Goal: Task Accomplishment & Management: Manage account settings

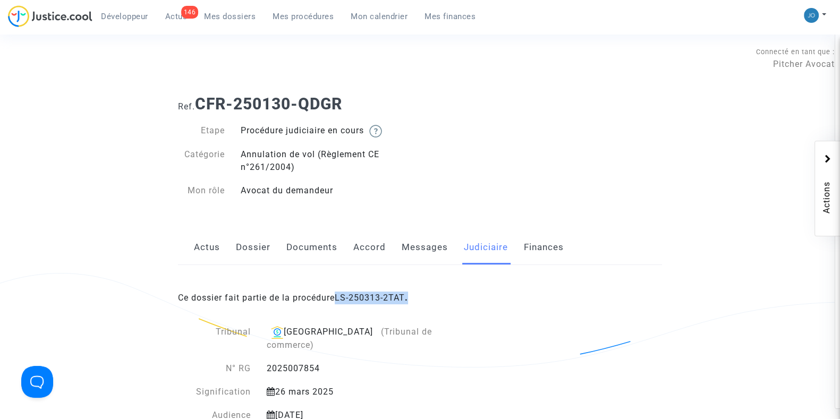
click at [367, 18] on span "Mon calendrier" at bounding box center [379, 17] width 57 height 10
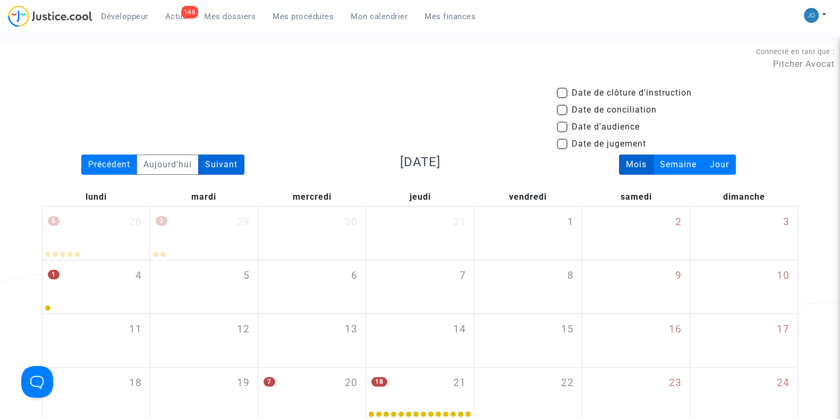
click at [241, 164] on div "Suivant" at bounding box center [221, 165] width 46 height 20
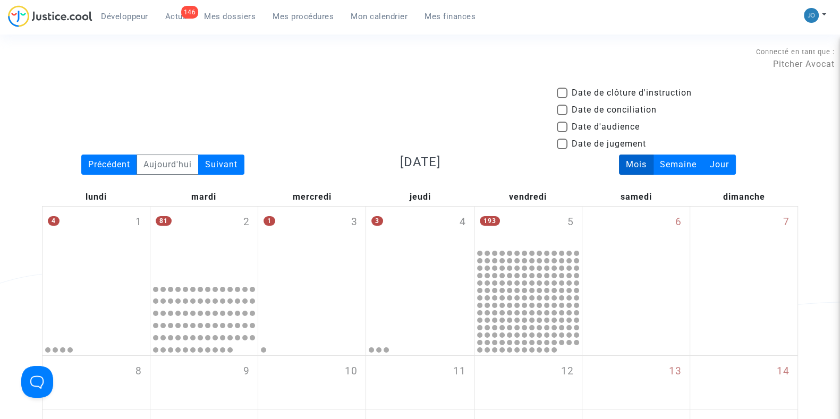
click at [557, 127] on span at bounding box center [562, 127] width 11 height 11
click at [561, 132] on input "Date d'audience" at bounding box center [561, 132] width 1 height 1
checkbox input "true"
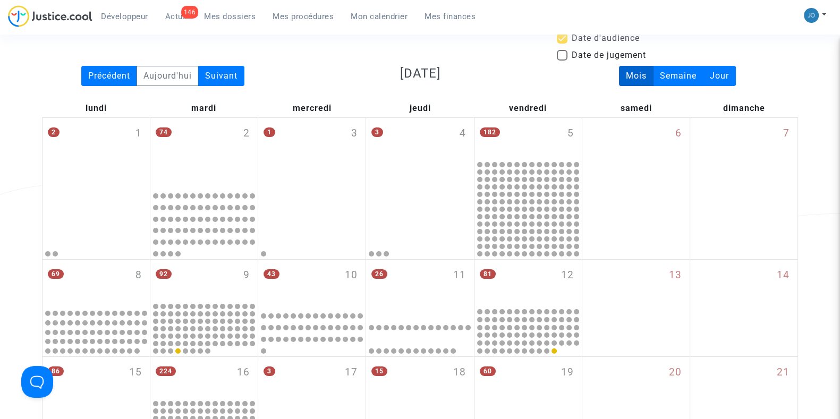
scroll to position [90, 0]
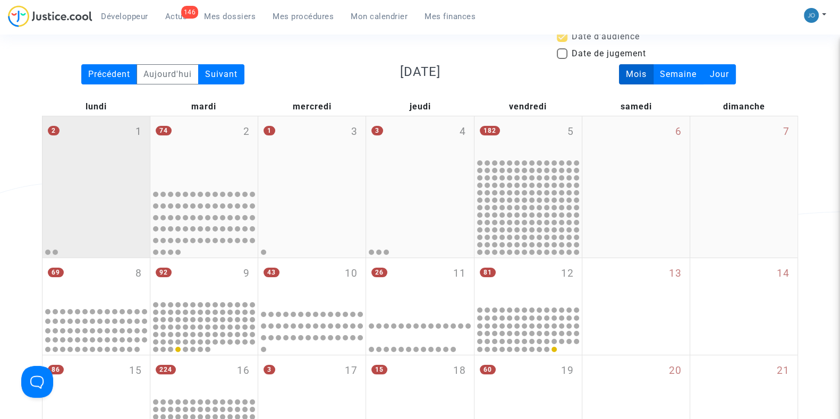
click at [88, 183] on div "2 1" at bounding box center [95, 150] width 107 height 69
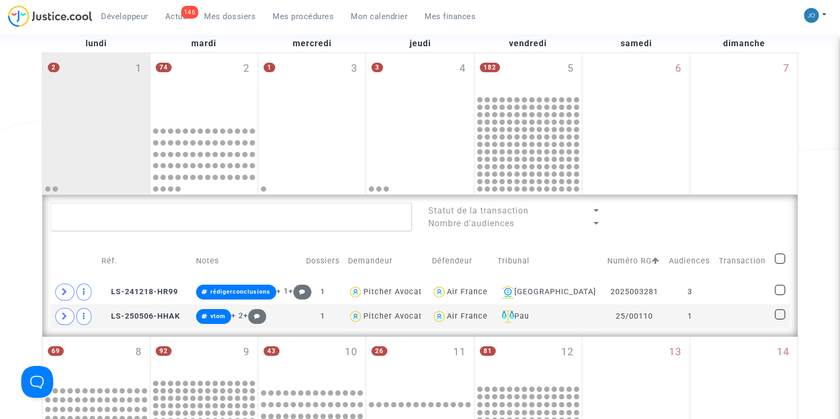
scroll to position [157, 0]
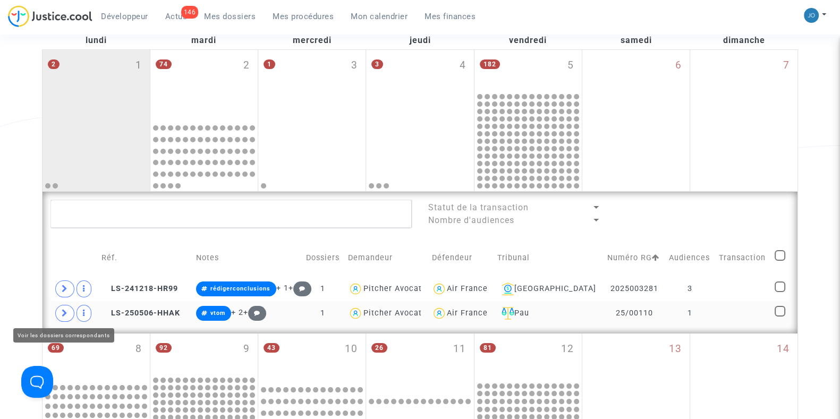
click at [62, 310] on icon at bounding box center [65, 313] width 6 height 8
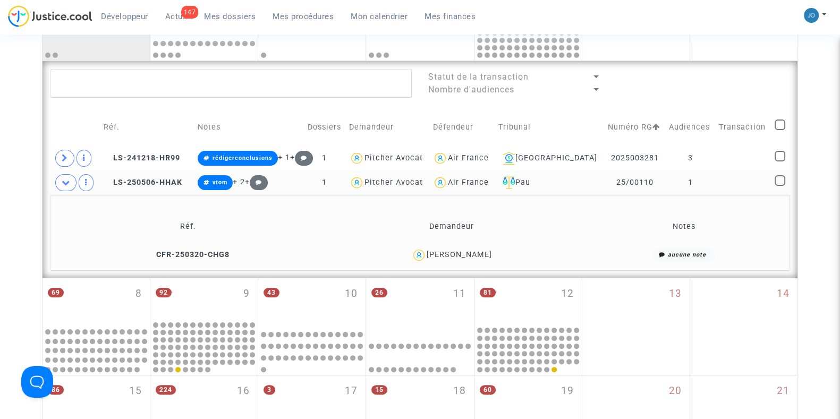
scroll to position [290, 0]
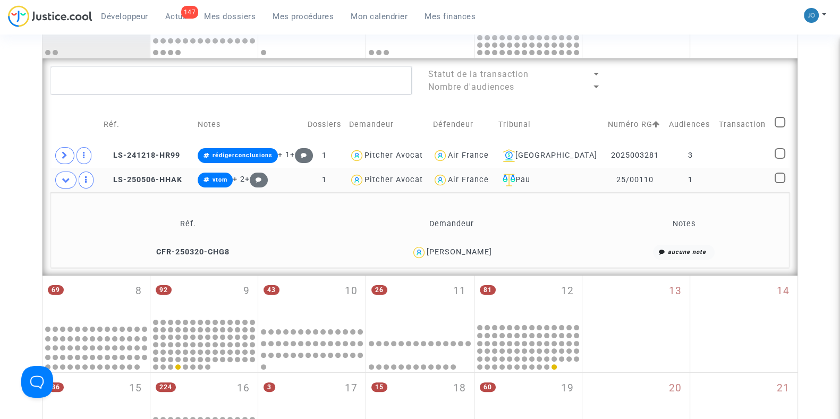
click at [725, 181] on td at bounding box center [743, 180] width 56 height 24
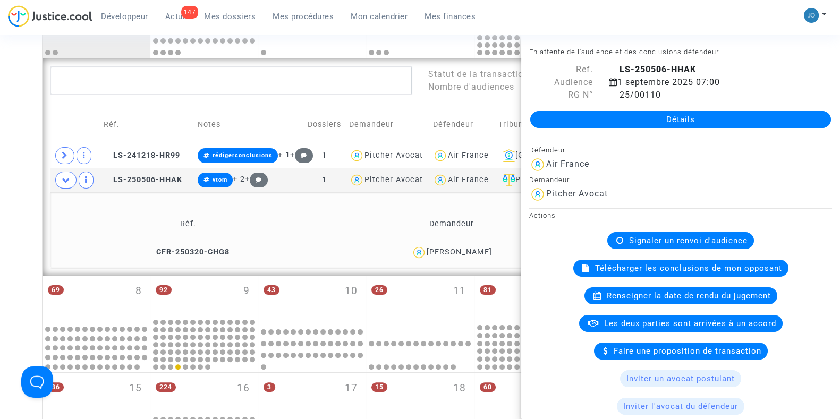
click at [680, 124] on link "Détails" at bounding box center [680, 119] width 301 height 17
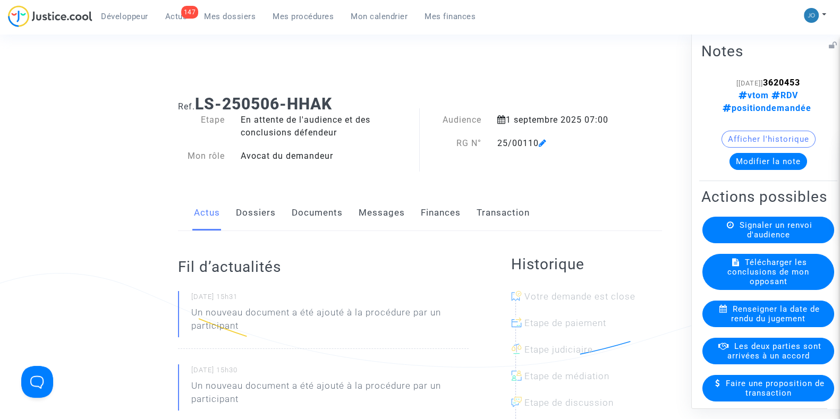
click at [776, 152] on button "Modifier la note" at bounding box center [768, 160] width 78 height 17
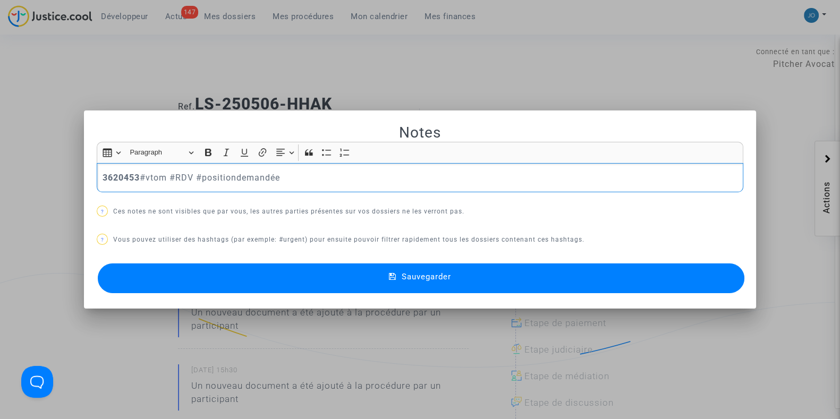
drag, startPoint x: 321, startPoint y: 174, endPoint x: 144, endPoint y: 185, distance: 177.2
click at [144, 185] on div "3620453 #vtom #RDV #positiondemandée" at bounding box center [420, 178] width 646 height 30
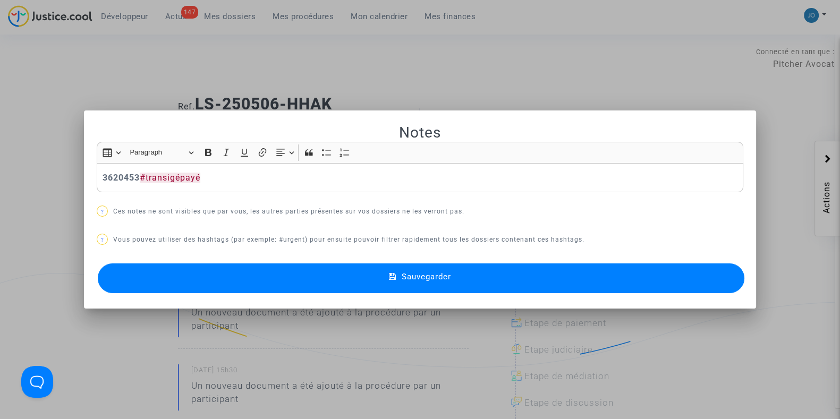
click at [453, 281] on button "Sauvegarder" at bounding box center [421, 278] width 646 height 30
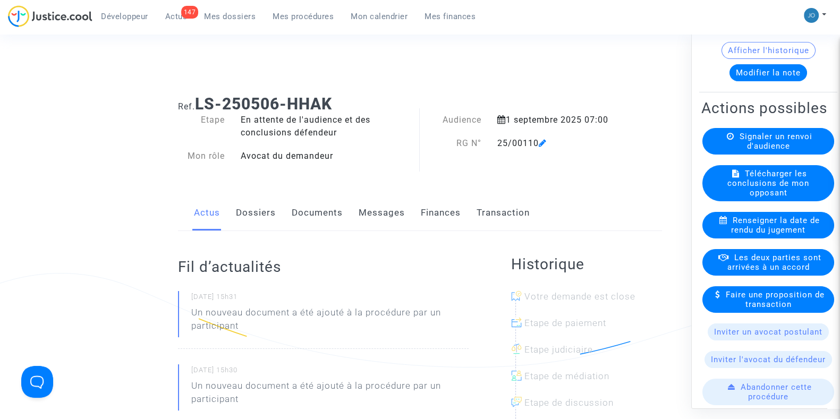
scroll to position [90, 0]
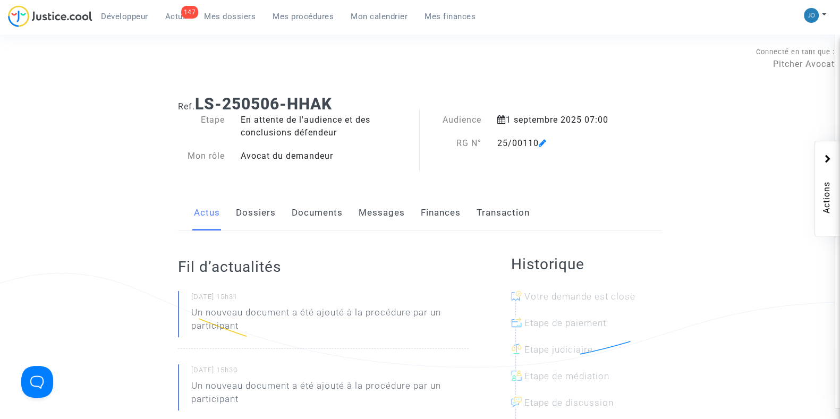
click at [498, 211] on link "Transaction" at bounding box center [503, 212] width 53 height 35
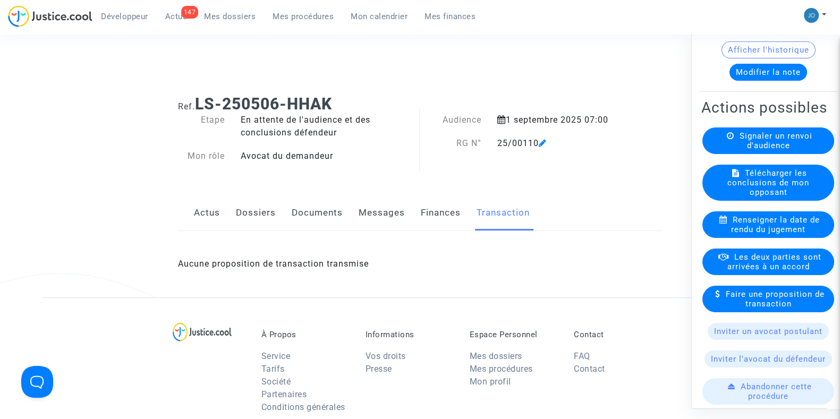
click at [758, 271] on span "Les deux parties sont arrivées à un accord" at bounding box center [774, 261] width 94 height 19
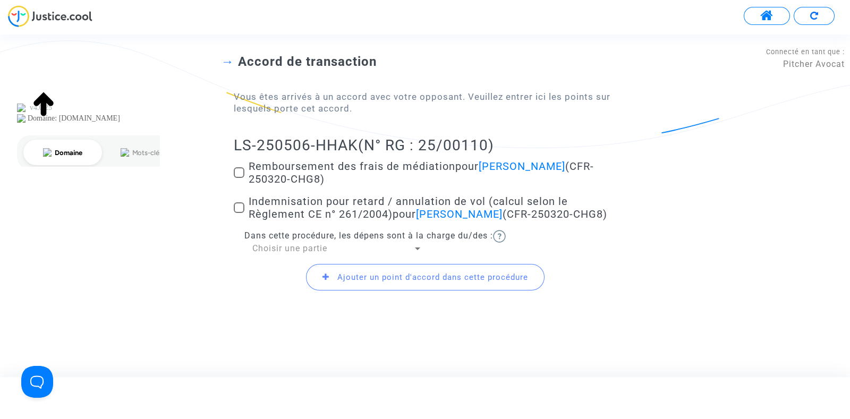
scroll to position [96, 0]
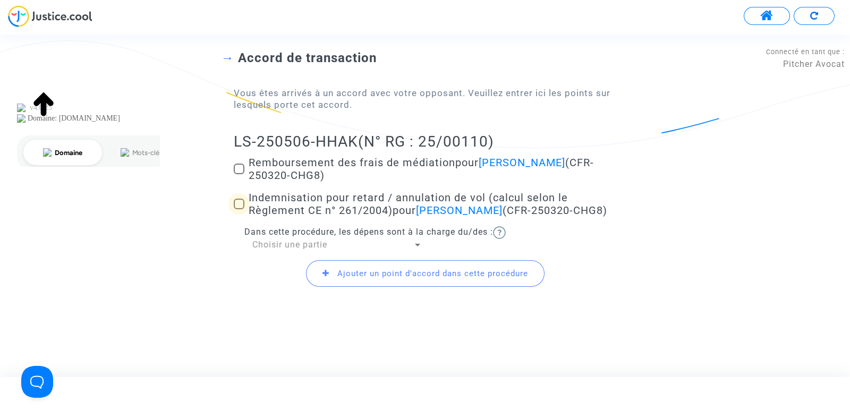
click at [240, 202] on span at bounding box center [239, 204] width 11 height 11
click at [239, 209] on input "Indemnisation pour retard / annulation de vol (calcul selon le Règlement CE n° …" at bounding box center [239, 209] width 1 height 1
checkbox input "true"
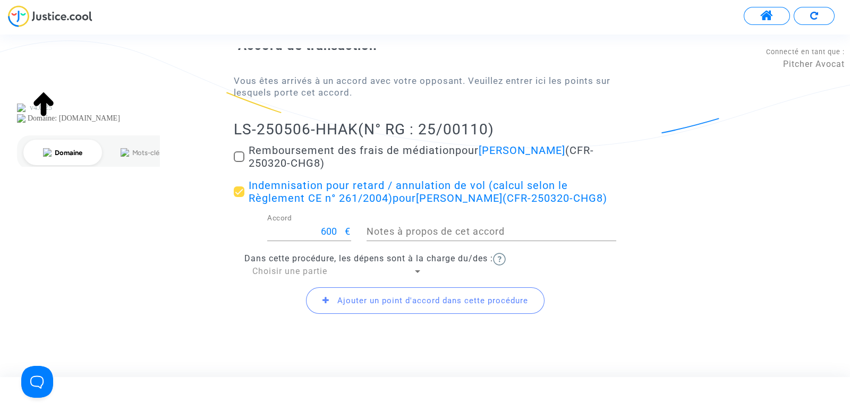
click at [331, 277] on div "Choisir une partie" at bounding box center [332, 272] width 160 height 12
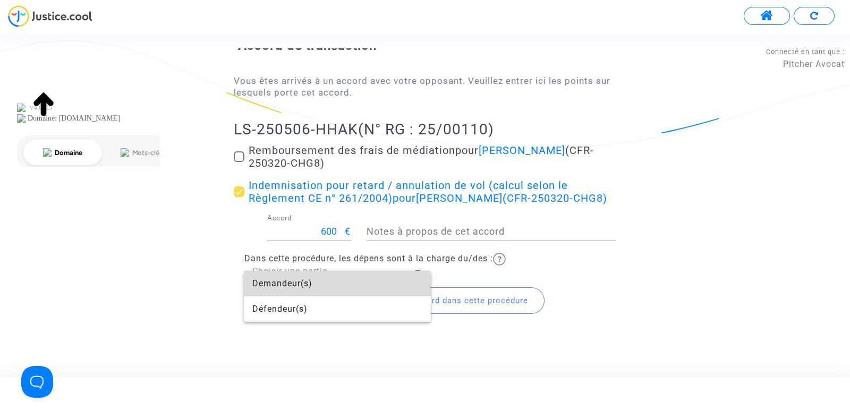
click at [331, 283] on span "Demandeur(s)" at bounding box center [337, 283] width 170 height 25
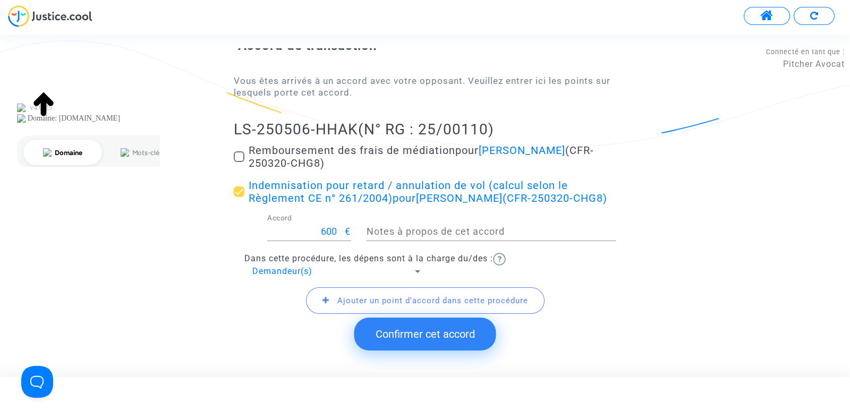
click at [331, 277] on div "Demandeur(s)" at bounding box center [332, 272] width 160 height 12
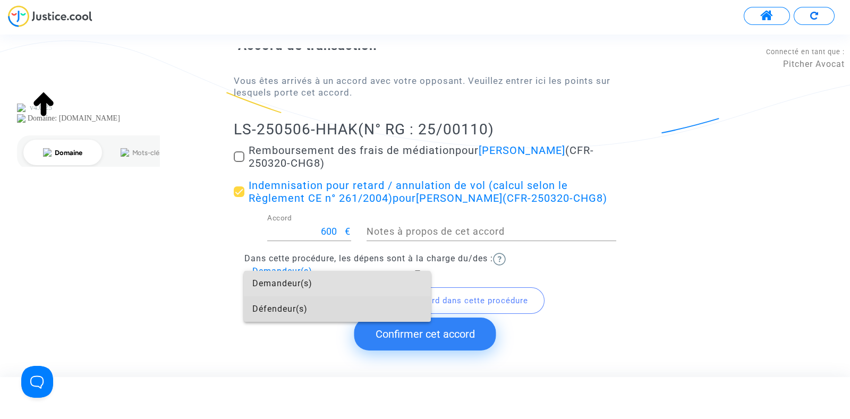
click at [305, 309] on span "Défendeur(s)" at bounding box center [337, 308] width 170 height 25
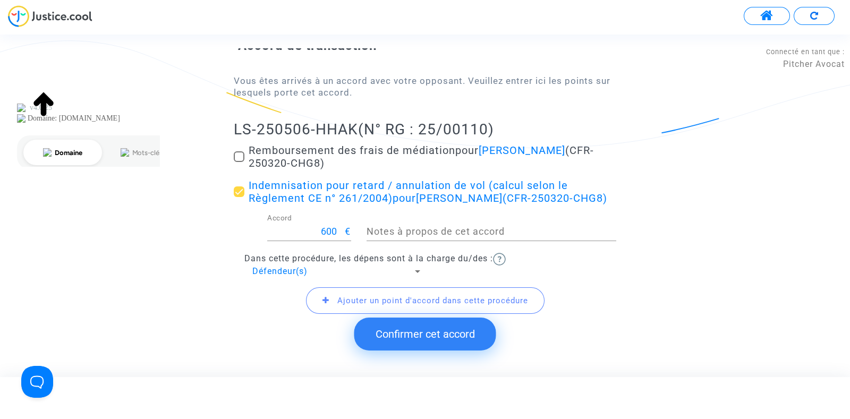
click at [352, 305] on span "Ajouter un point d'accord dans cette procédure" at bounding box center [432, 301] width 191 height 10
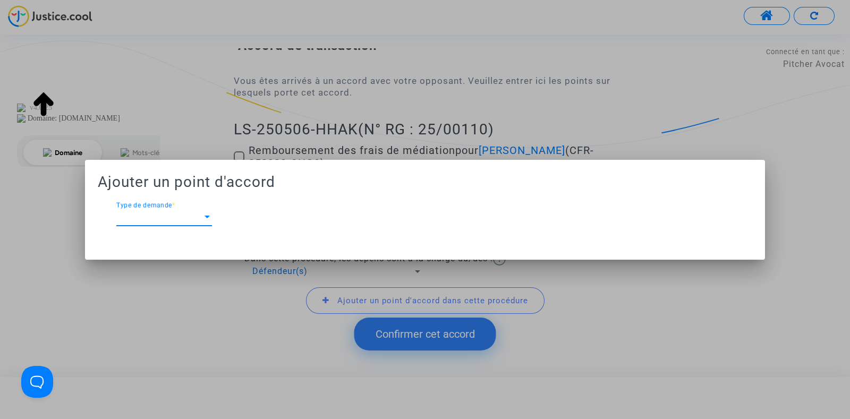
click at [203, 221] on div at bounding box center [207, 217] width 10 height 10
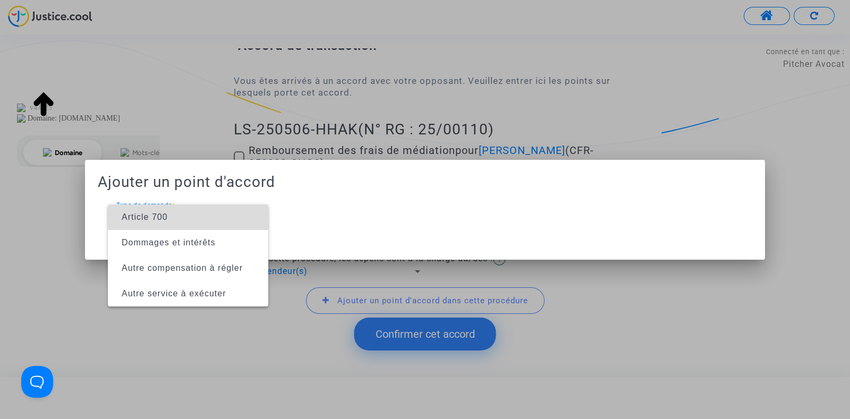
click at [173, 227] on span "Article 700" at bounding box center [187, 217] width 143 height 25
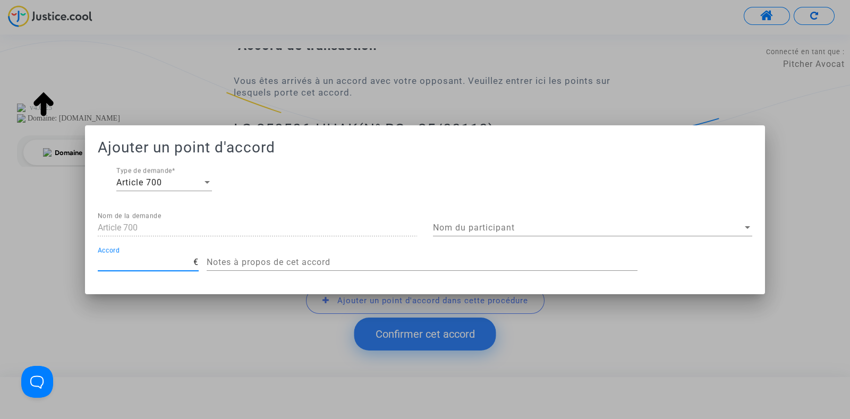
click at [146, 263] on input "Accord" at bounding box center [146, 263] width 96 height 10
type input "200"
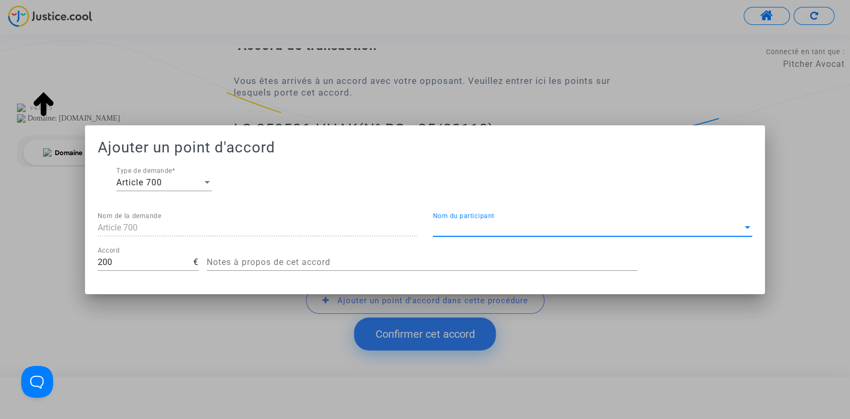
click at [494, 228] on span "Nom du participant" at bounding box center [588, 228] width 310 height 10
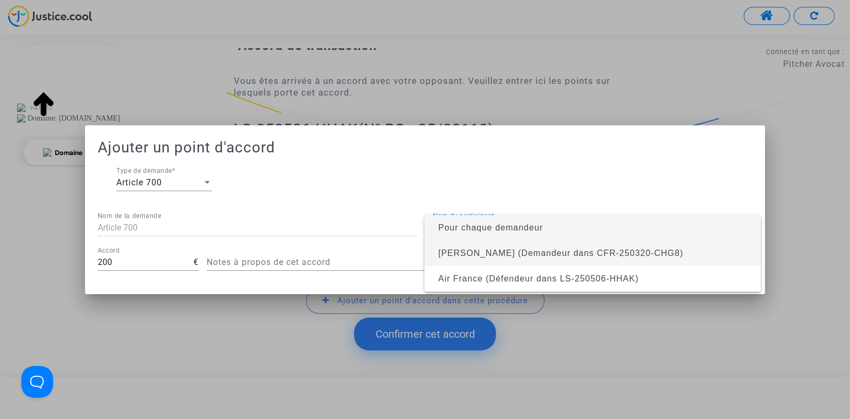
click at [475, 254] on span "Gabriel Dulon Villoslada (Demandeur dans CFR-250320-CHG8)" at bounding box center [560, 253] width 245 height 9
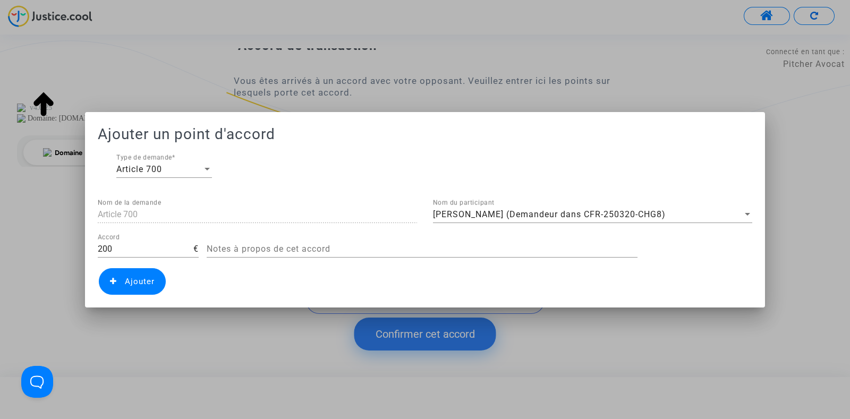
click at [144, 287] on span "Ajouter" at bounding box center [132, 281] width 67 height 27
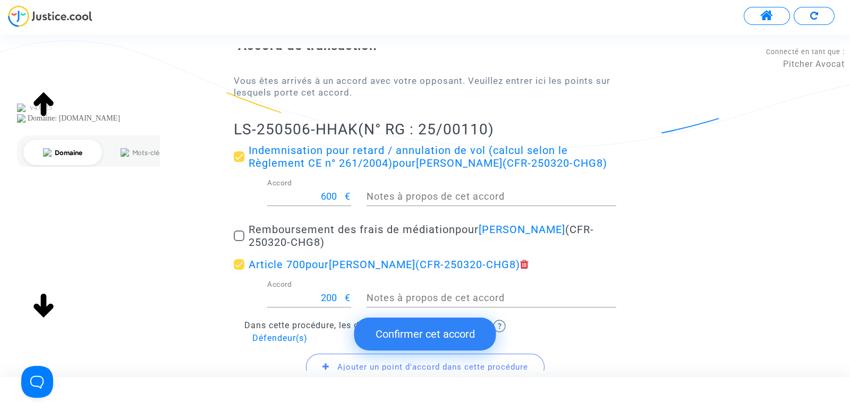
click at [397, 346] on button "Confirmer cet accord" at bounding box center [425, 334] width 142 height 33
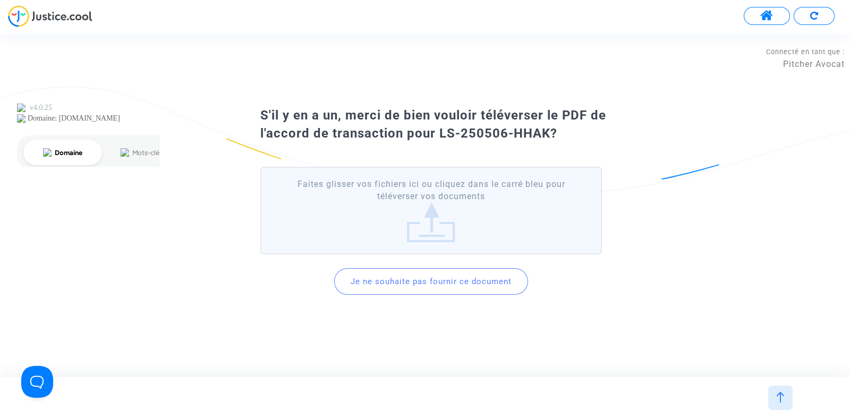
click at [417, 283] on button "Je ne souhaite pas fournir ce document" at bounding box center [431, 281] width 194 height 27
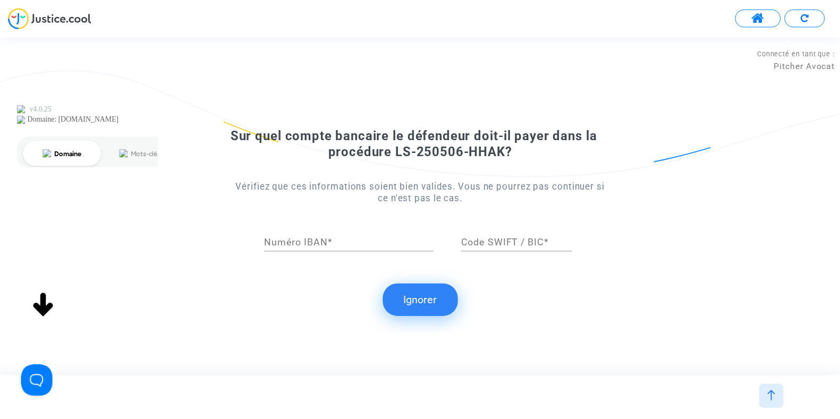
scroll to position [0, 0]
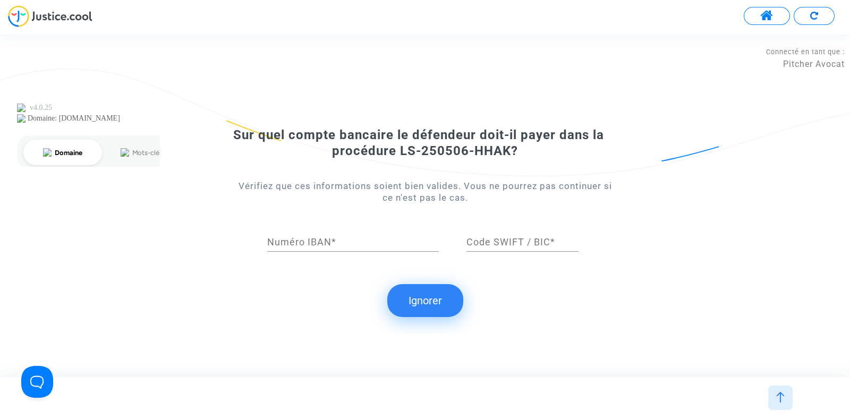
click at [421, 299] on button "Ignorer" at bounding box center [425, 300] width 76 height 33
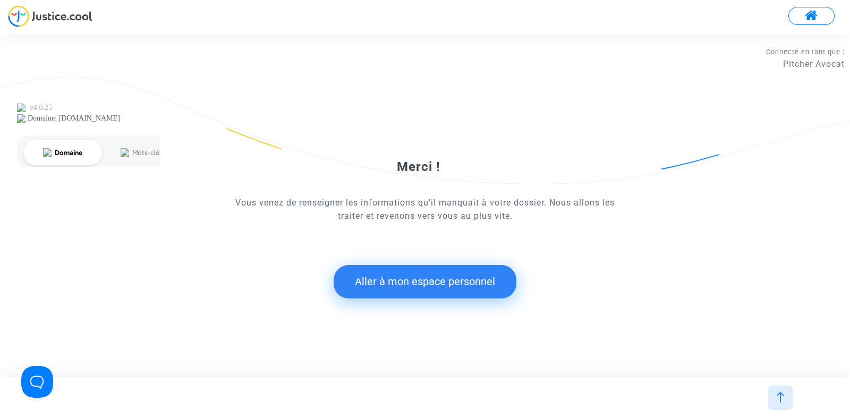
click at [437, 286] on button "Aller à mon espace personnel" at bounding box center [425, 281] width 183 height 33
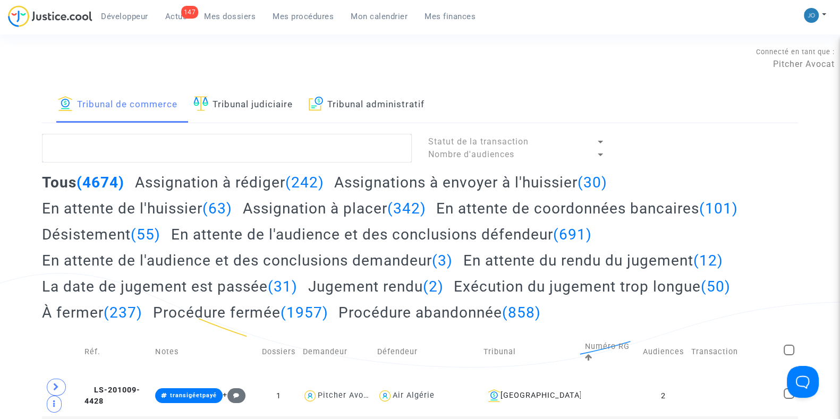
click at [211, 17] on span "Mes dossiers" at bounding box center [230, 17] width 52 height 10
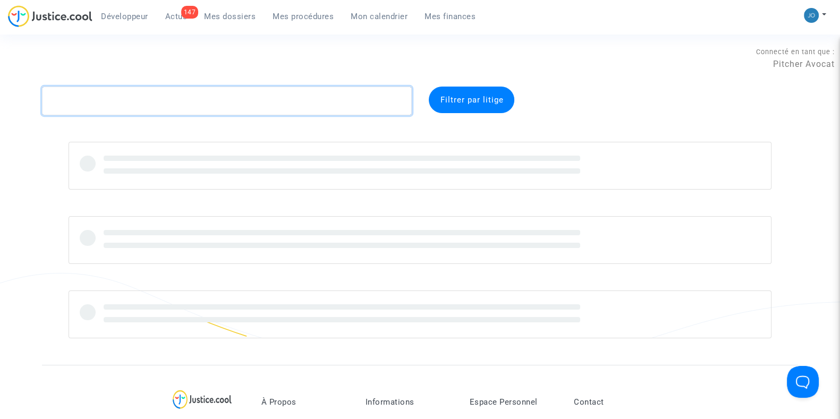
click at [211, 98] on textarea at bounding box center [227, 101] width 370 height 29
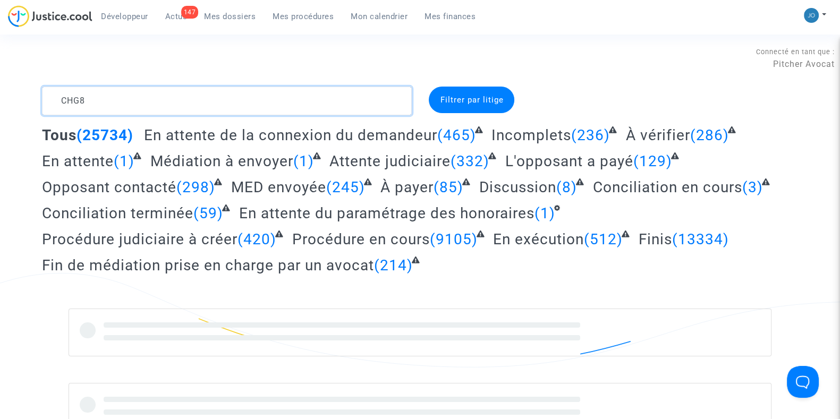
type textarea "CHG8"
click at [450, 106] on div "Filtrer par litige" at bounding box center [472, 100] width 86 height 27
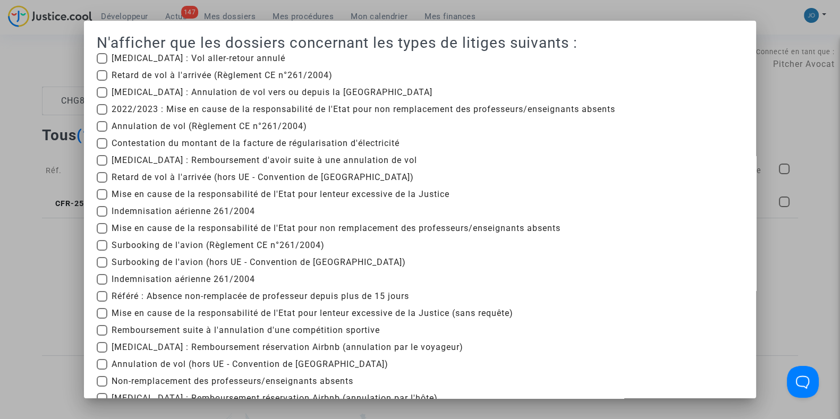
click at [810, 121] on div at bounding box center [420, 209] width 840 height 419
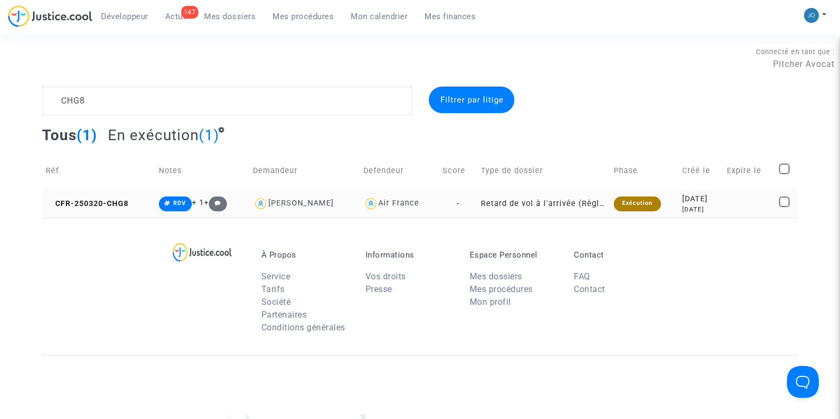
click at [708, 202] on div "2025-03-20" at bounding box center [700, 199] width 37 height 12
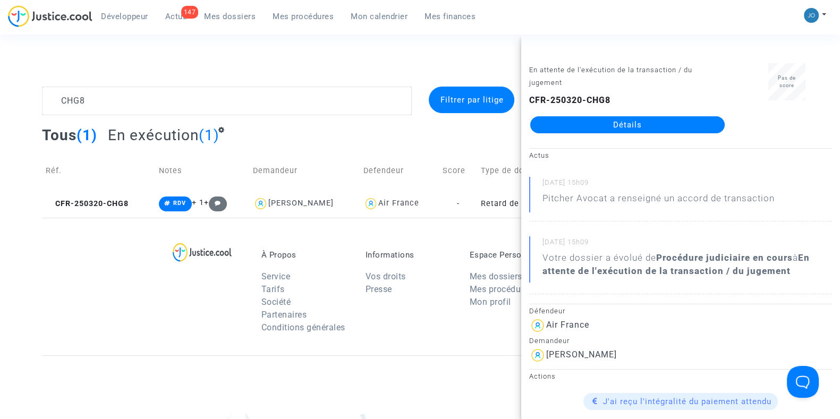
click at [643, 126] on link "Détails" at bounding box center [627, 124] width 194 height 17
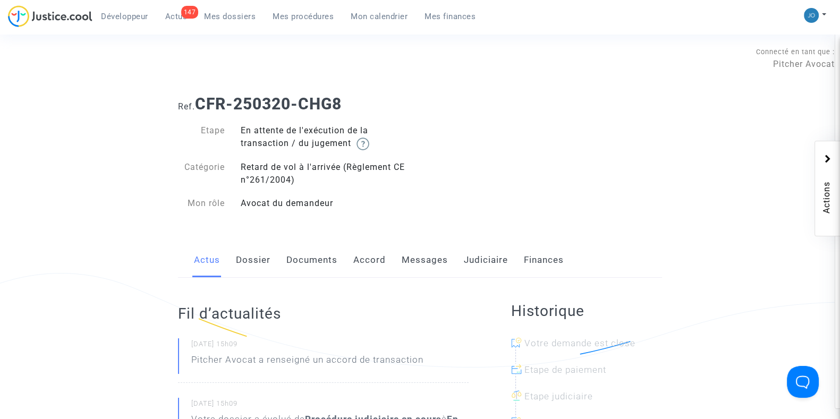
click at [643, 126] on div "Ref. CFR-250320-CHG8 Etape En attente de l'exécution de la transaction / du jug…" at bounding box center [420, 154] width 500 height 134
click at [494, 249] on link "Judiciaire" at bounding box center [486, 260] width 44 height 35
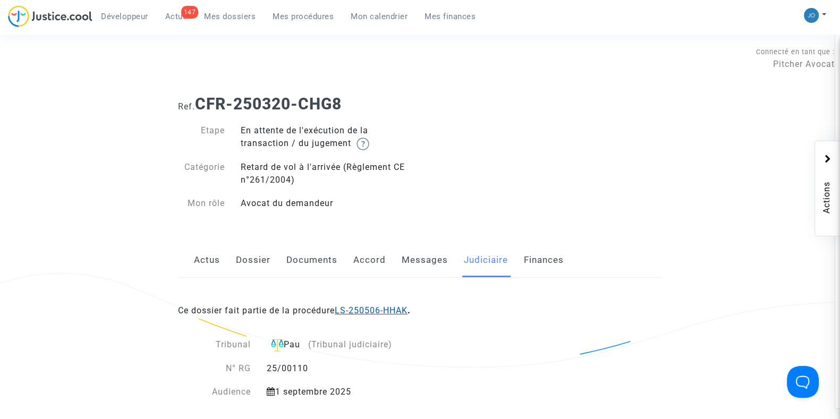
click at [377, 312] on link "LS-250506-HHAK" at bounding box center [371, 310] width 73 height 10
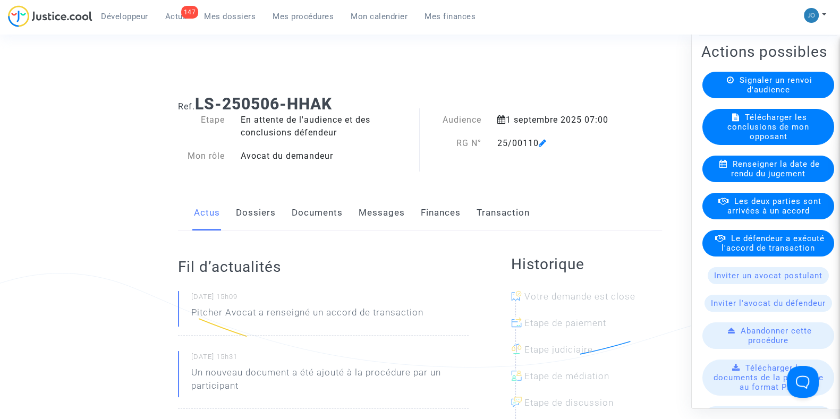
scroll to position [132, 0]
click at [775, 251] on span "Le défendeur a exécuté l'accord de transaction" at bounding box center [772, 242] width 103 height 19
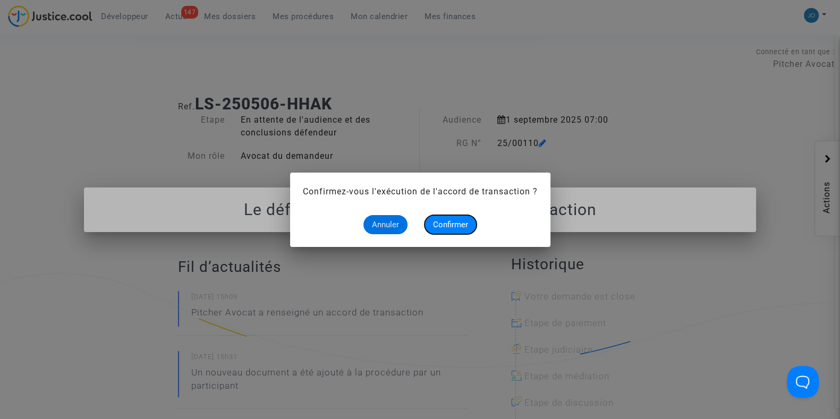
click at [456, 223] on span "Confirmer" at bounding box center [450, 225] width 35 height 10
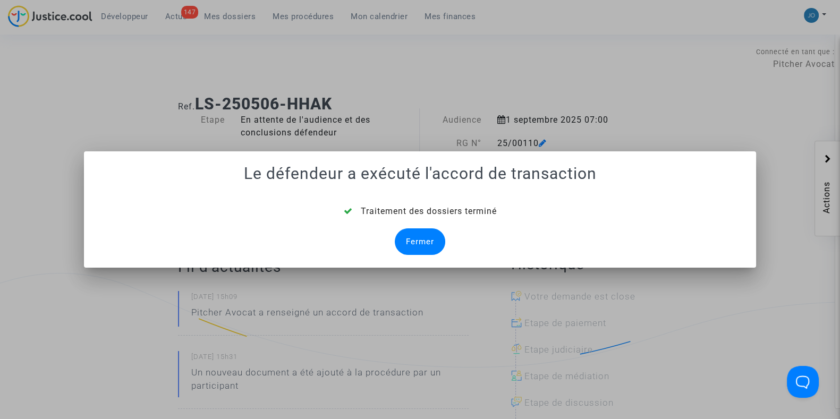
click at [428, 237] on div "Fermer" at bounding box center [420, 241] width 50 height 27
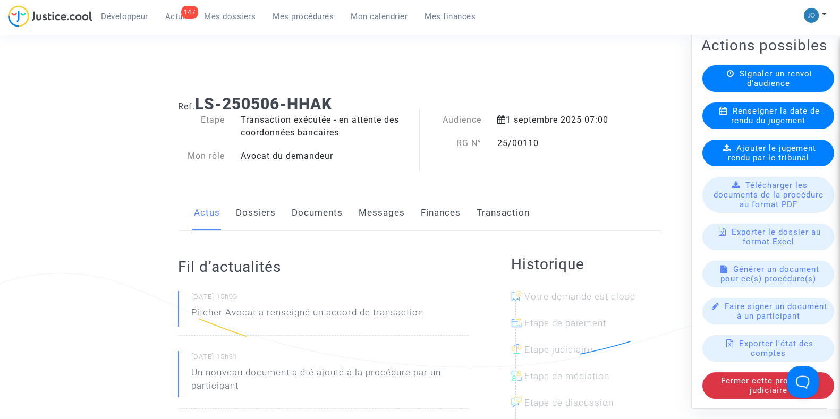
scroll to position [0, 0]
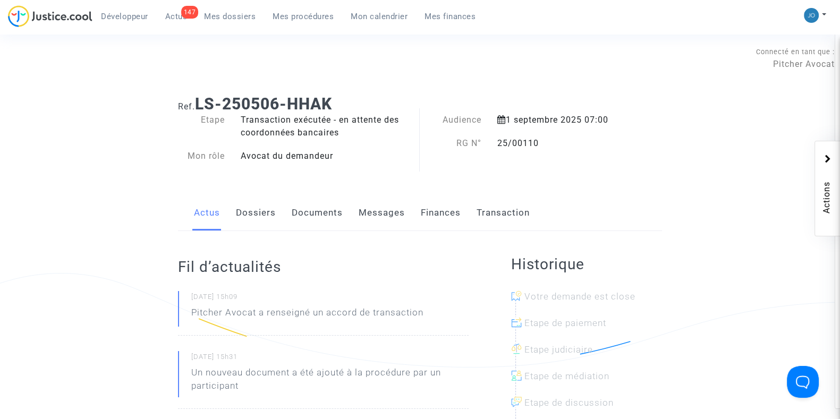
click at [351, 89] on div "Ref. LS-250506-HHAK" at bounding box center [420, 100] width 500 height 27
click at [216, 13] on span "Mes dossiers" at bounding box center [230, 17] width 52 height 10
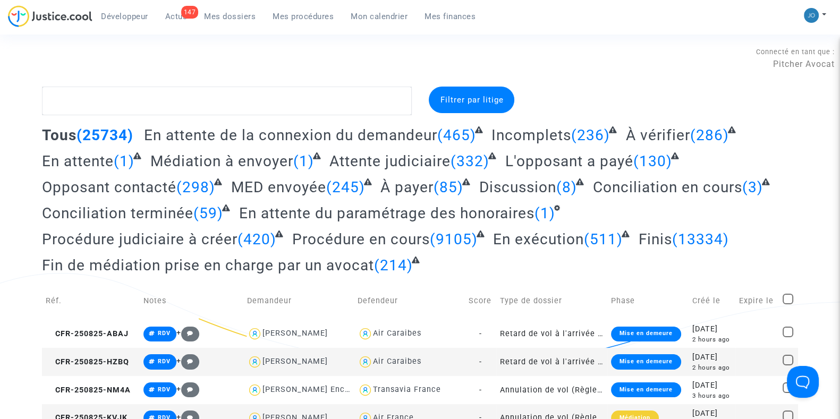
click at [227, 14] on span "Mes dossiers" at bounding box center [230, 17] width 52 height 10
click at [327, 90] on textarea at bounding box center [227, 101] width 370 height 29
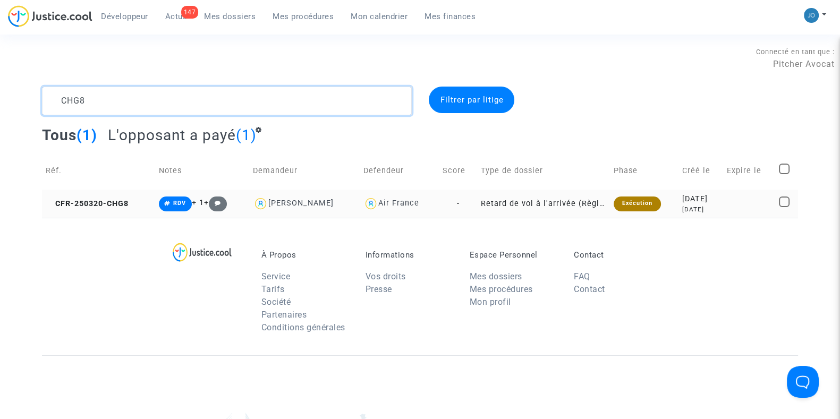
type textarea "CHG8"
click at [682, 211] on div "5 months ago" at bounding box center [700, 209] width 37 height 9
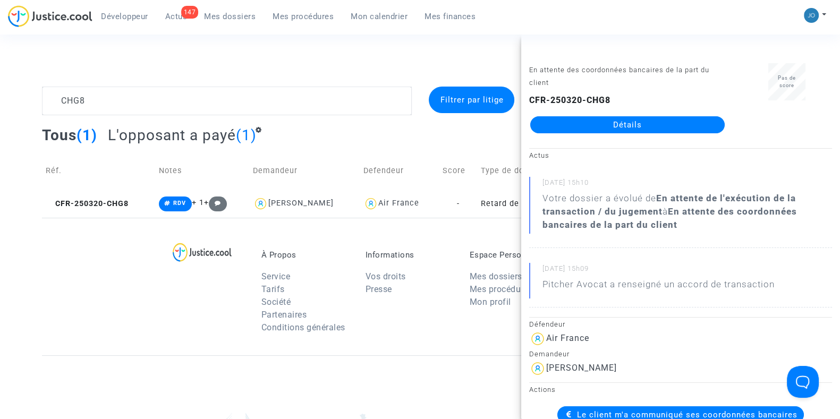
click at [629, 123] on link "Détails" at bounding box center [627, 124] width 194 height 17
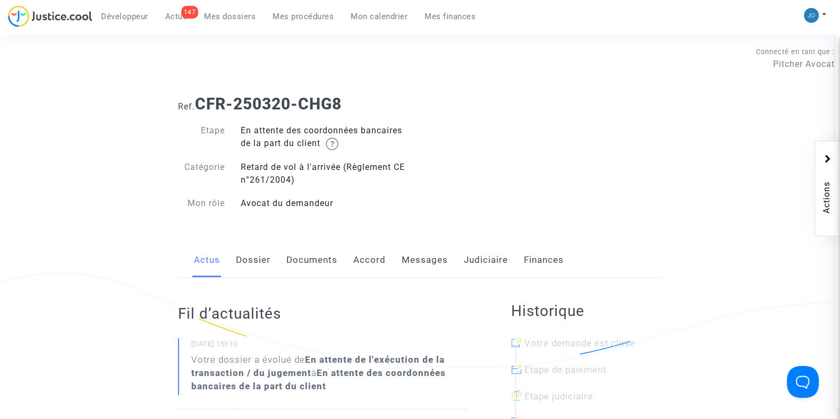
click at [488, 270] on link "Judiciaire" at bounding box center [486, 260] width 44 height 35
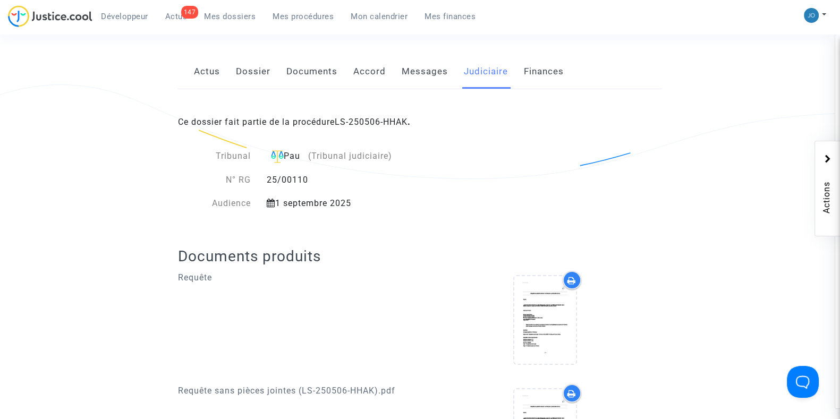
scroll to position [185, 0]
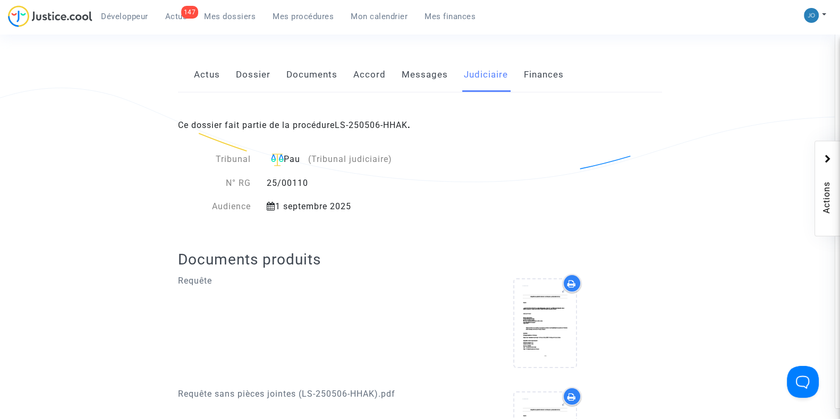
drag, startPoint x: 319, startPoint y: 184, endPoint x: 266, endPoint y: 186, distance: 53.1
click at [266, 186] on div "25/00110" at bounding box center [366, 183] width 215 height 13
copy div "25/00110"
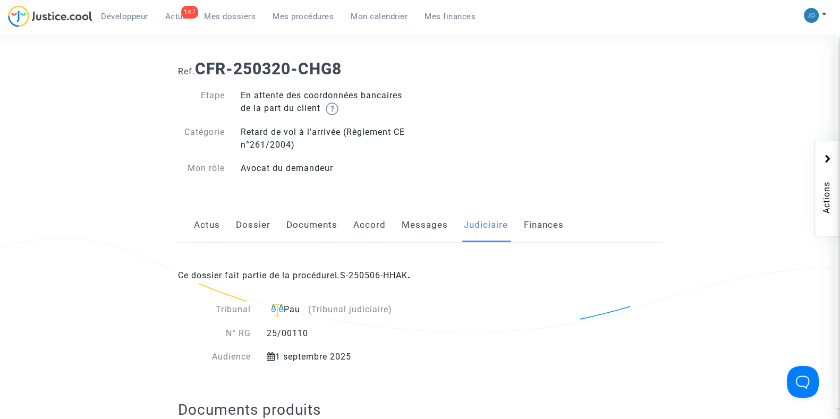
scroll to position [0, 0]
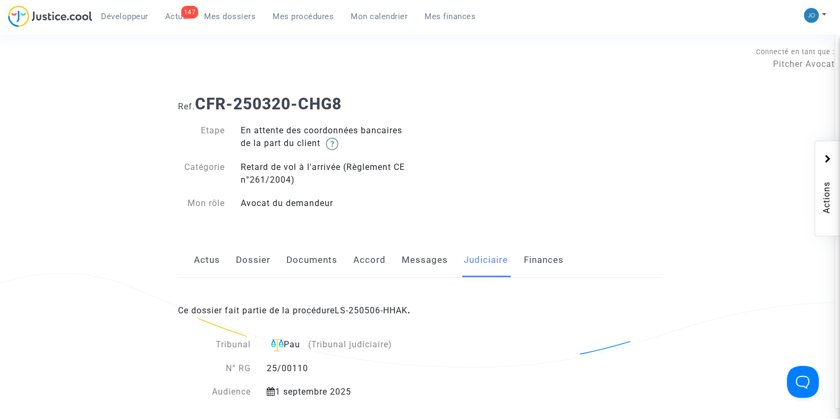
click at [478, 139] on div "Ref. CFR-250320-CHG8 Etape En attente des coordonnées bancaires de la part du c…" at bounding box center [420, 154] width 500 height 134
click at [355, 20] on span "Mon calendrier" at bounding box center [379, 17] width 57 height 10
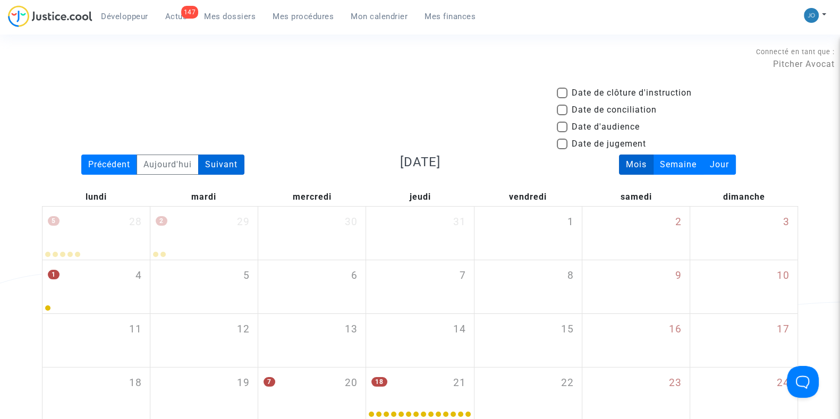
click at [210, 167] on div "Suivant" at bounding box center [221, 165] width 46 height 20
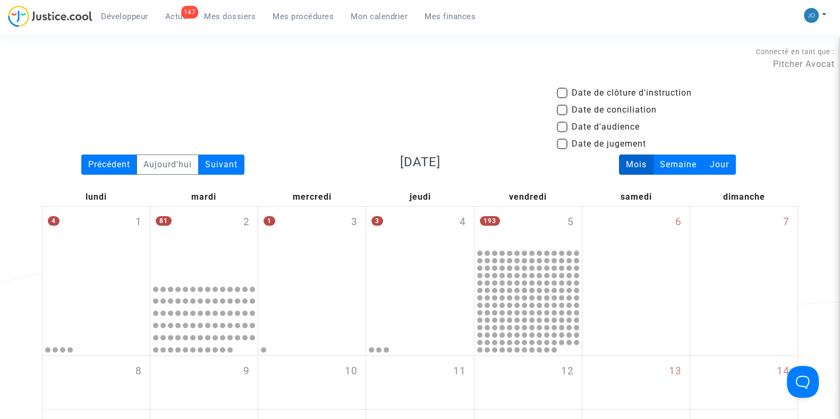
click at [589, 120] on mat-checkbox "Date de conciliation" at bounding box center [607, 112] width 100 height 17
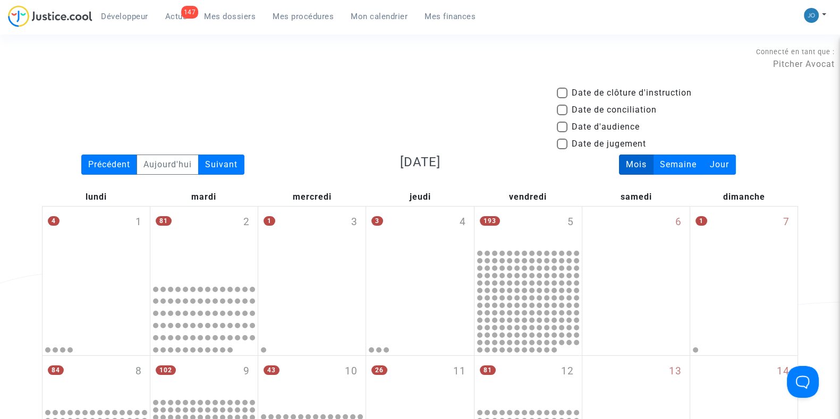
click at [561, 124] on span at bounding box center [562, 127] width 11 height 11
click at [561, 132] on input "Date d'audience" at bounding box center [561, 132] width 1 height 1
checkbox input "true"
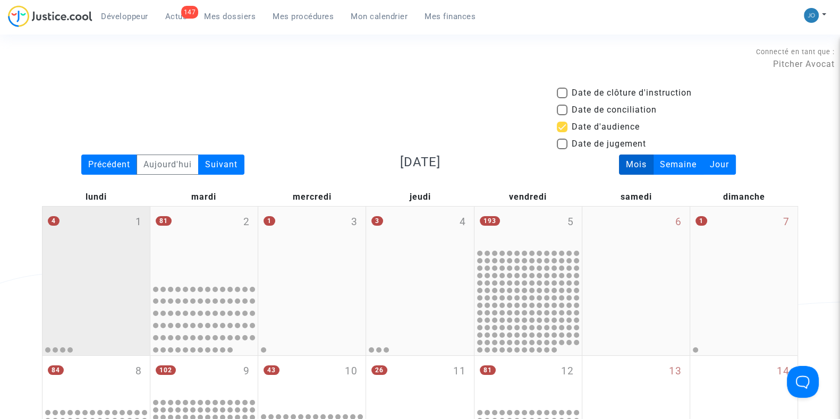
click at [123, 255] on div "4 1" at bounding box center [95, 243] width 107 height 73
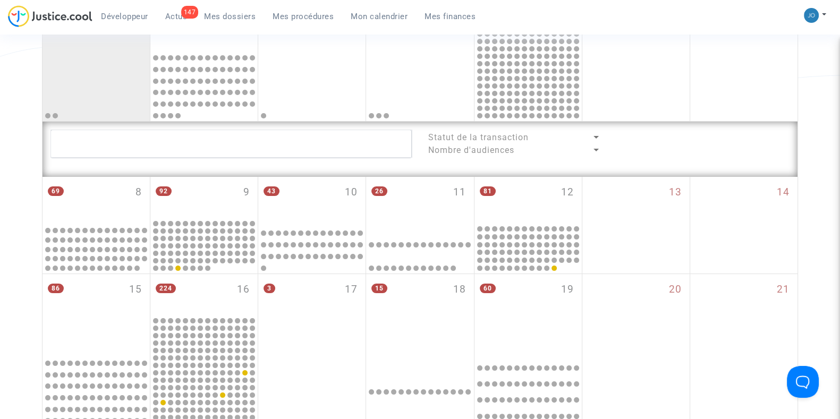
scroll to position [246, 0]
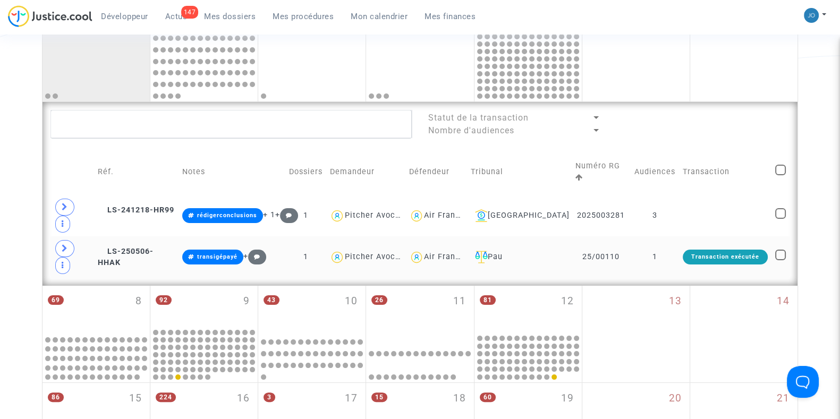
click at [661, 236] on td "1" at bounding box center [655, 256] width 48 height 41
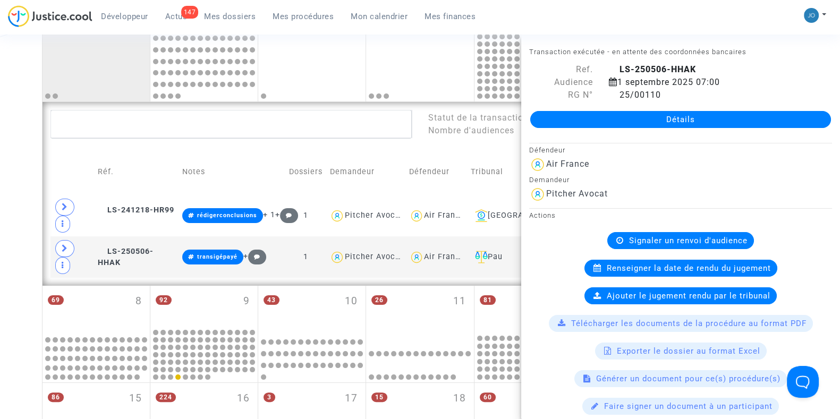
click at [24, 216] on div "Date de clôture d'instruction Date de conciliation Date d'audience Date de juge…" at bounding box center [420, 287] width 840 height 894
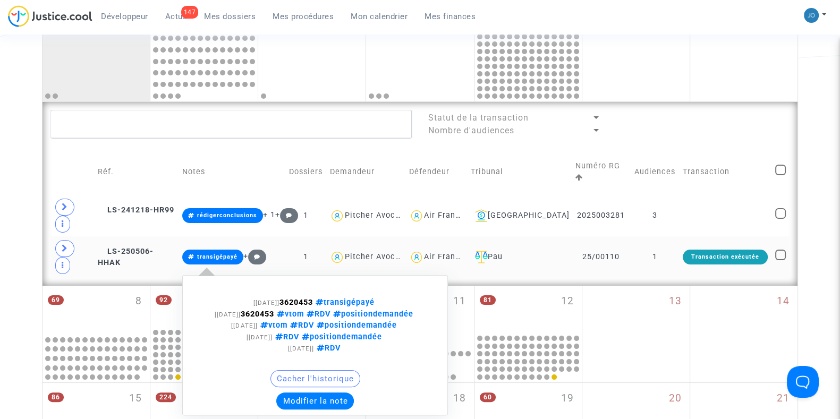
click at [330, 393] on button "Modifier la note" at bounding box center [315, 401] width 78 height 17
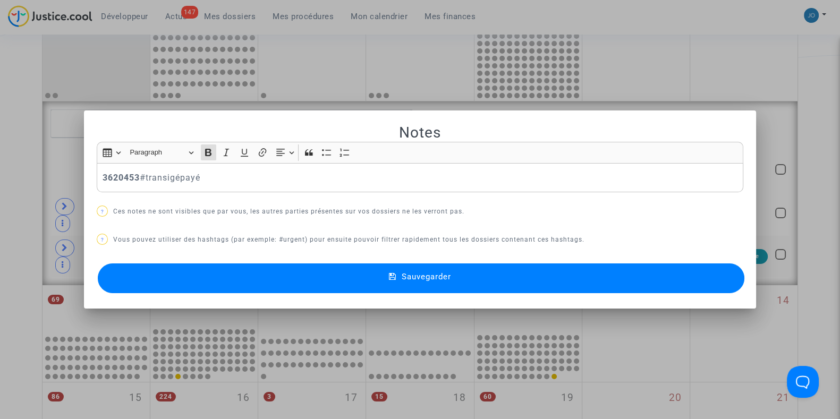
scroll to position [0, 0]
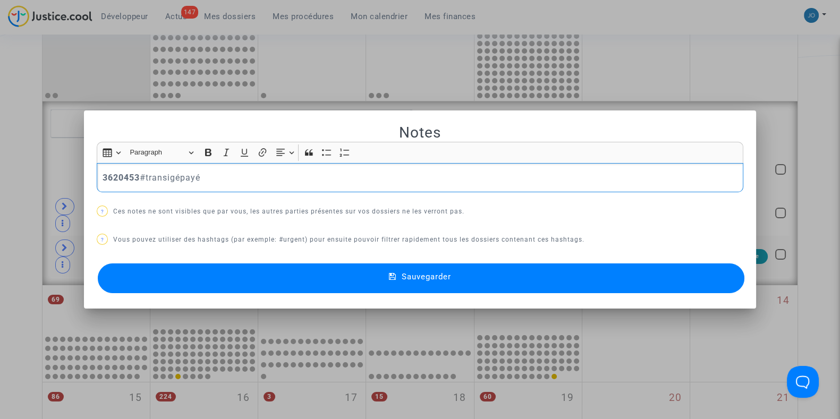
click at [212, 174] on p "3620453 #transigépayé" at bounding box center [420, 177] width 635 height 13
click at [432, 272] on span "Sauvegarder" at bounding box center [426, 277] width 49 height 10
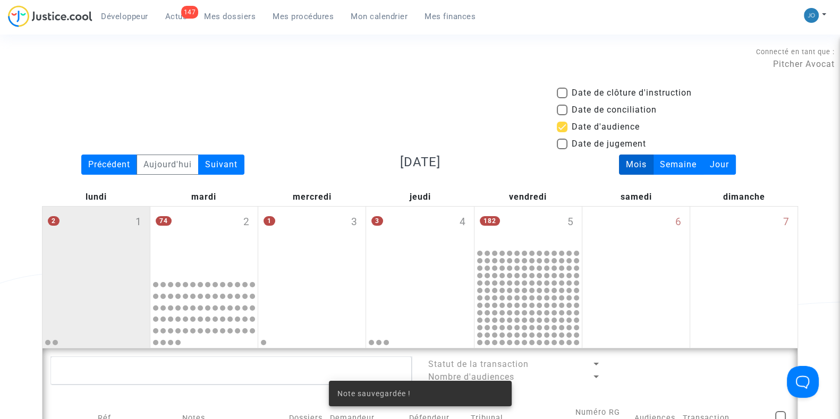
scroll to position [246, 0]
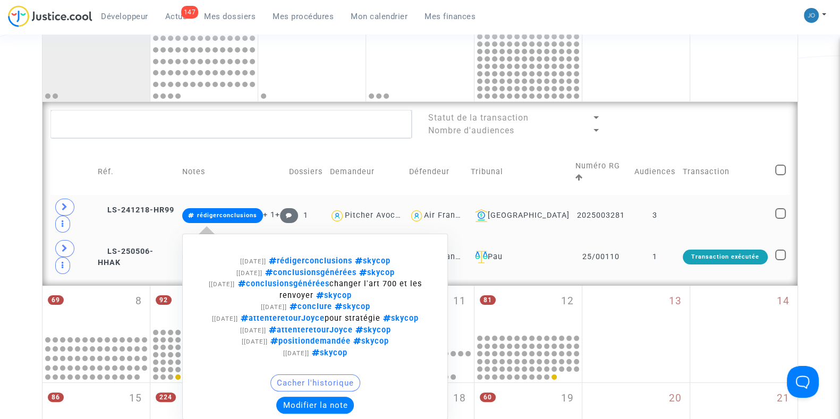
click at [343, 399] on button "Modifier la note" at bounding box center [315, 405] width 78 height 17
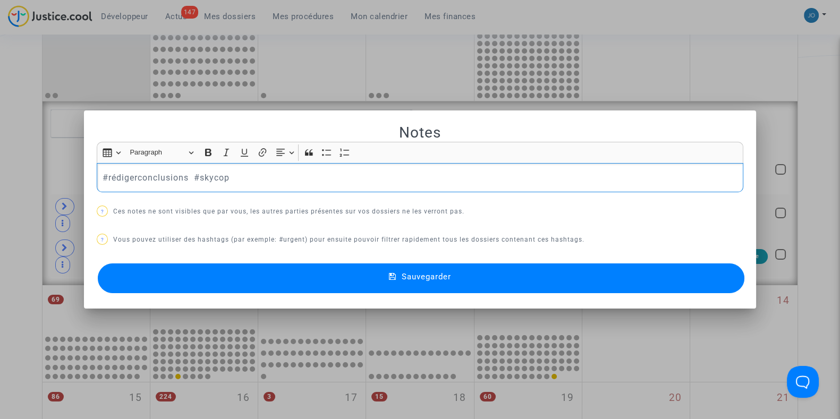
drag, startPoint x: 239, startPoint y: 178, endPoint x: 0, endPoint y: 214, distance: 241.7
click at [0, 214] on div "Notes Rich Text Editor Insert table Insert table Heading Paragraph Paragraph He…" at bounding box center [420, 209] width 840 height 419
click at [178, 179] on p "#cclsenvoyée" at bounding box center [420, 177] width 635 height 13
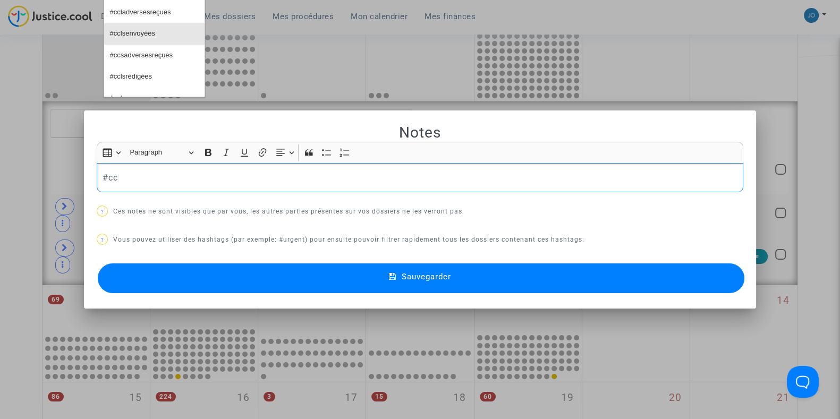
click at [159, 36] on button "#cclsenvoyées" at bounding box center [154, 33] width 100 height 21
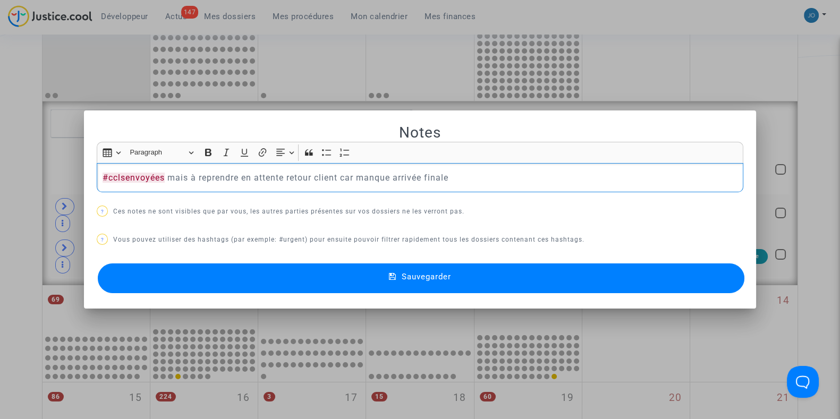
click at [407, 277] on span "Sauvegarder" at bounding box center [426, 277] width 49 height 10
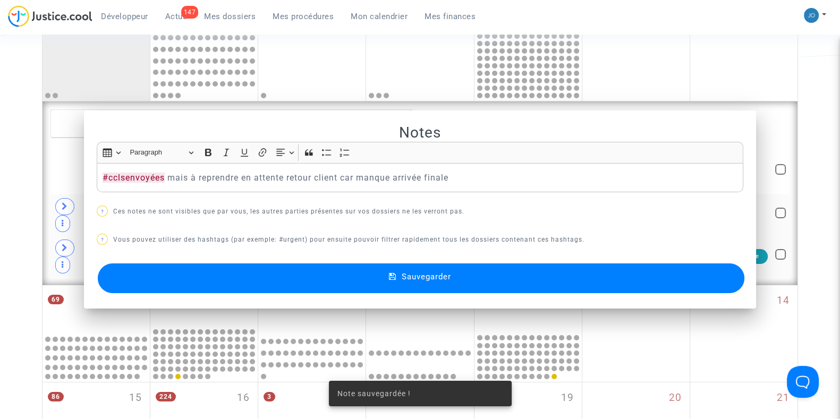
scroll to position [246, 0]
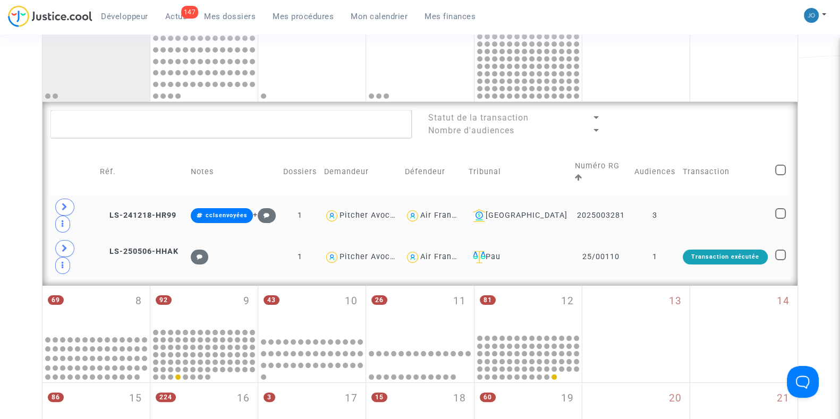
click at [654, 195] on td "3" at bounding box center [655, 215] width 48 height 41
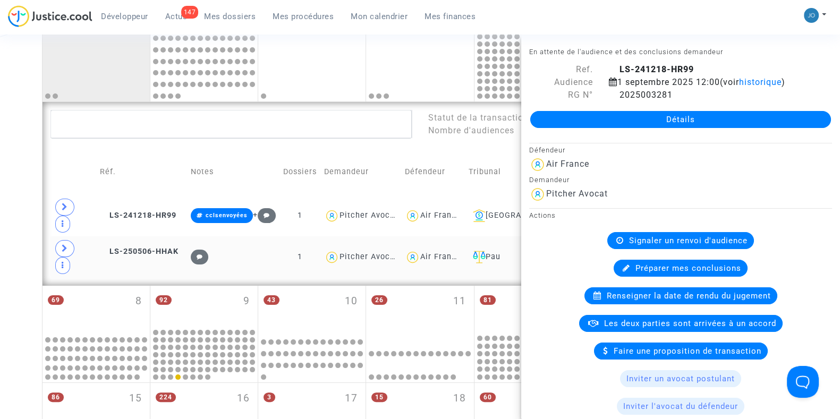
click at [665, 119] on link "Détails" at bounding box center [680, 119] width 301 height 17
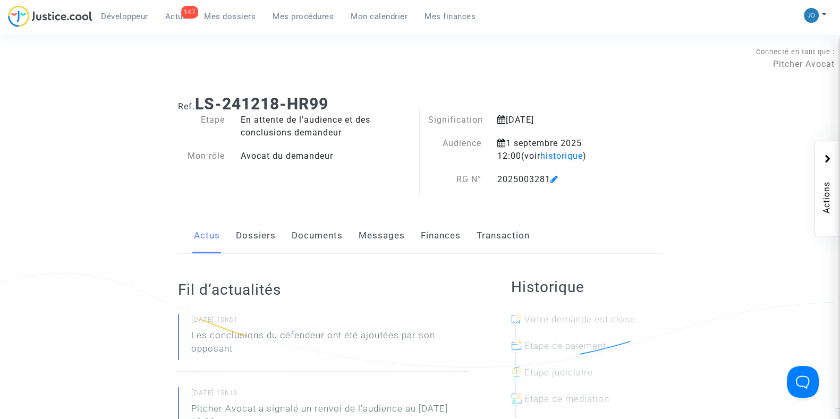
click at [272, 233] on link "Dossiers" at bounding box center [256, 235] width 40 height 35
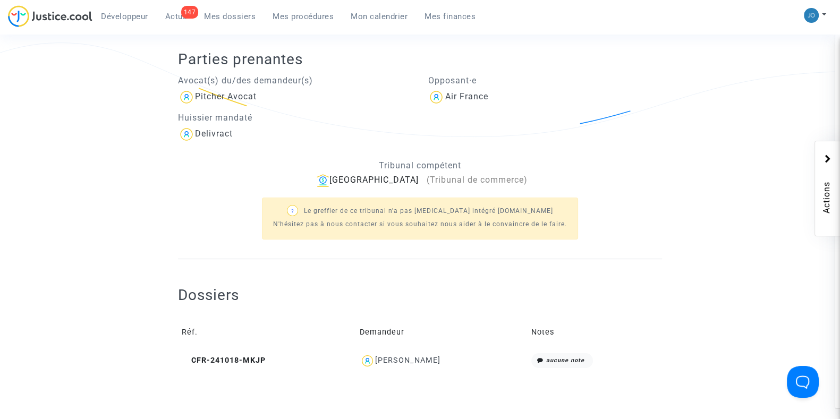
scroll to position [233, 0]
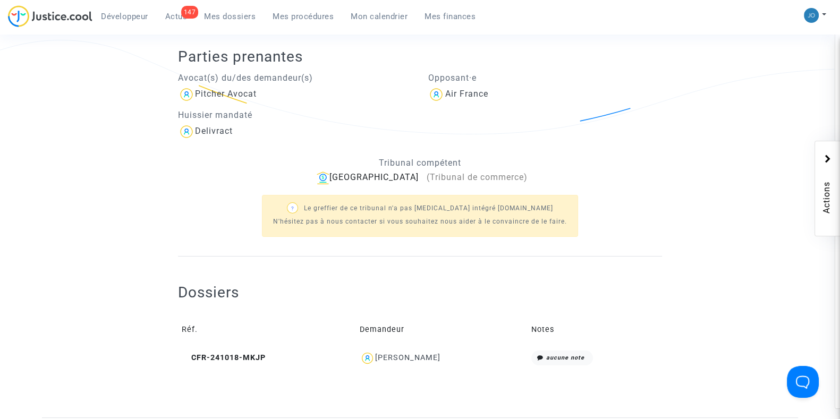
click at [421, 357] on div "[PERSON_NAME]" at bounding box center [407, 357] width 65 height 9
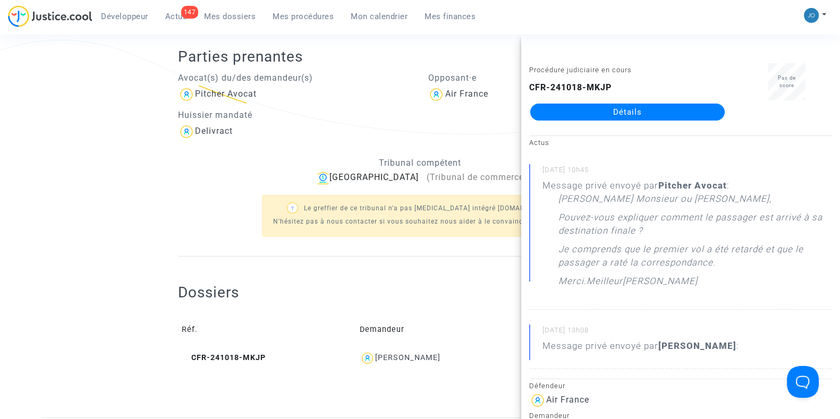
click at [126, 238] on ng-component "Ref. LS-241218-HR99 Etape En attente de l'audience et des conclusions demandeur…" at bounding box center [420, 135] width 756 height 564
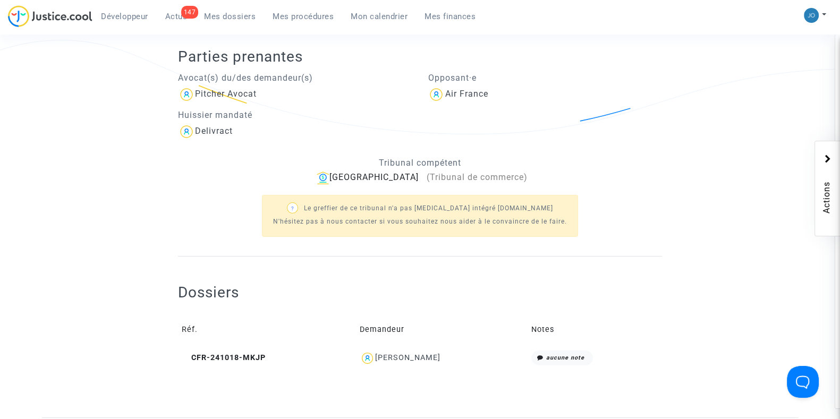
scroll to position [0, 0]
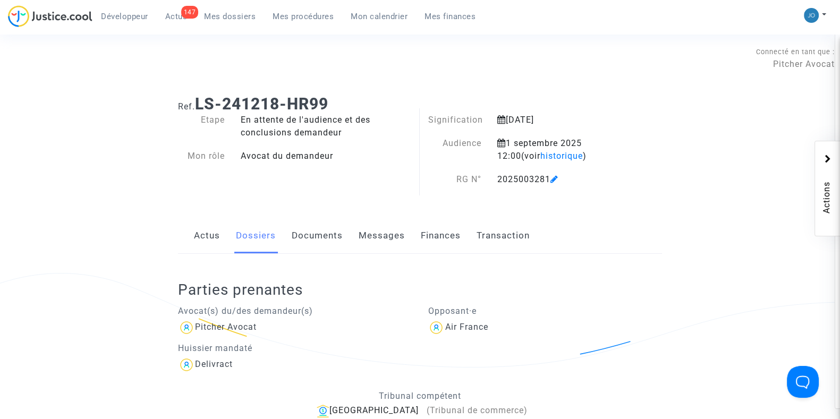
click at [318, 244] on link "Documents" at bounding box center [317, 235] width 51 height 35
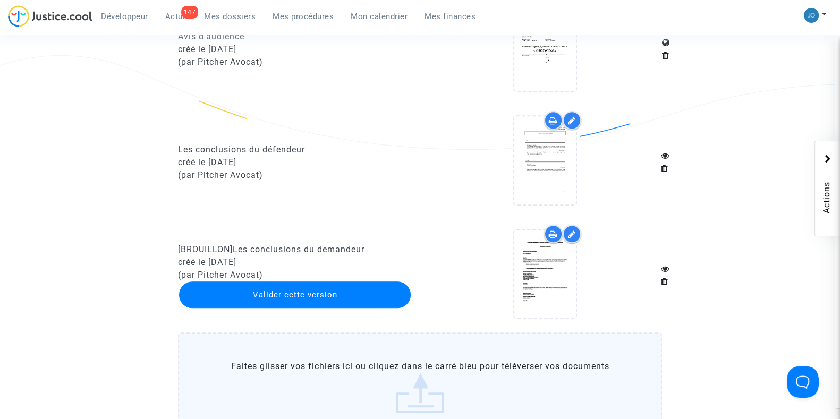
scroll to position [1153, 0]
click at [568, 233] on icon at bounding box center [572, 233] width 8 height 8
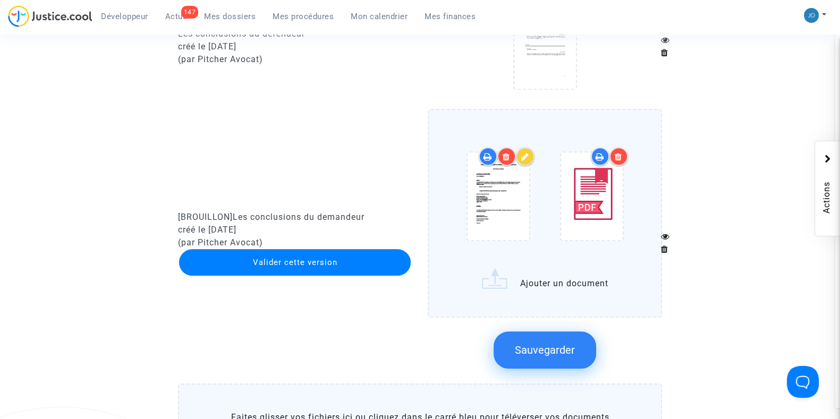
scroll to position [1275, 0]
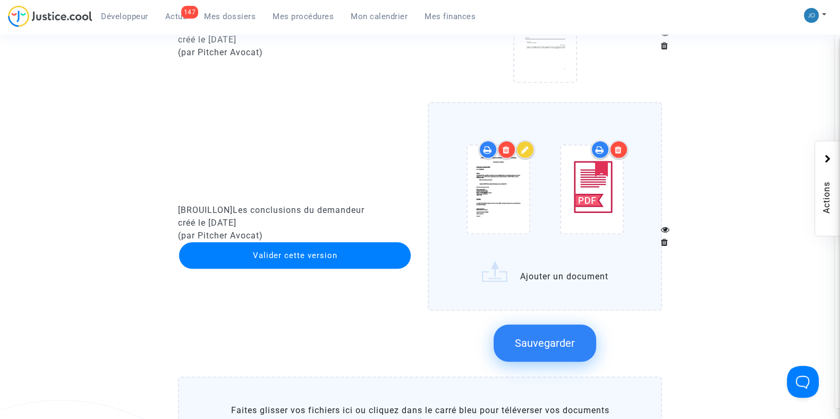
click at [524, 146] on icon at bounding box center [525, 150] width 8 height 8
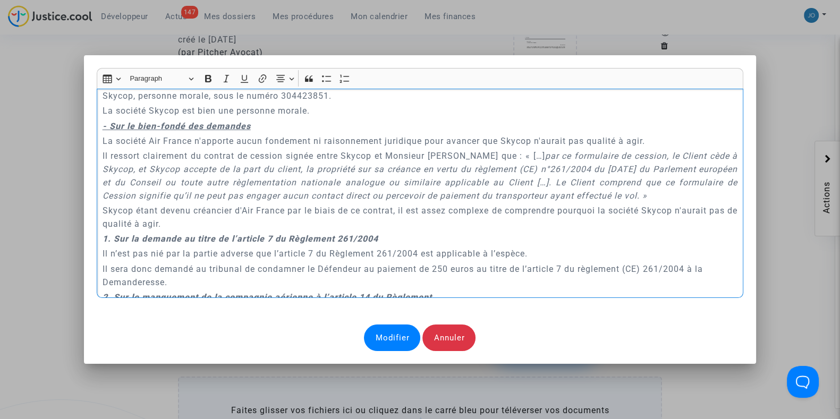
scroll to position [1094, 0]
click at [445, 326] on div "Annuler" at bounding box center [448, 338] width 53 height 27
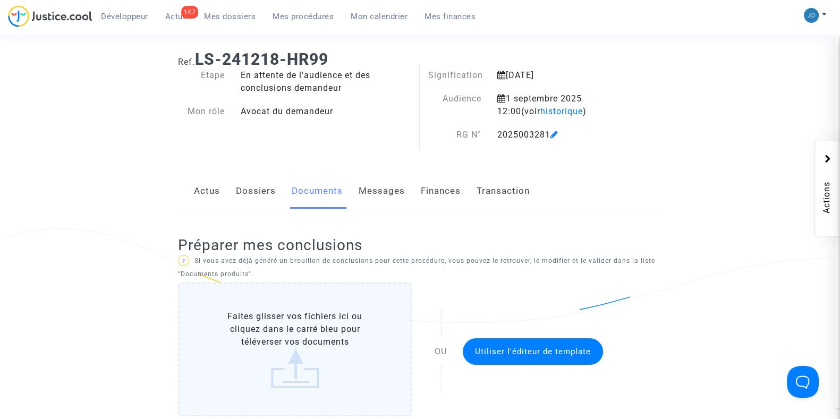
scroll to position [0, 0]
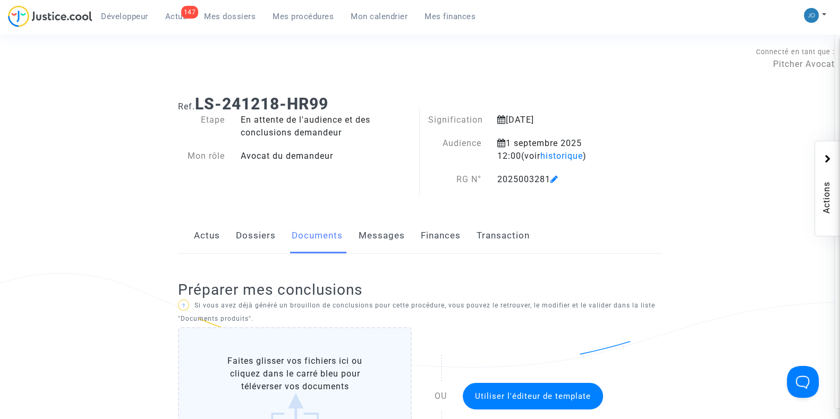
click at [376, 10] on link "Mon calendrier" at bounding box center [379, 16] width 74 height 16
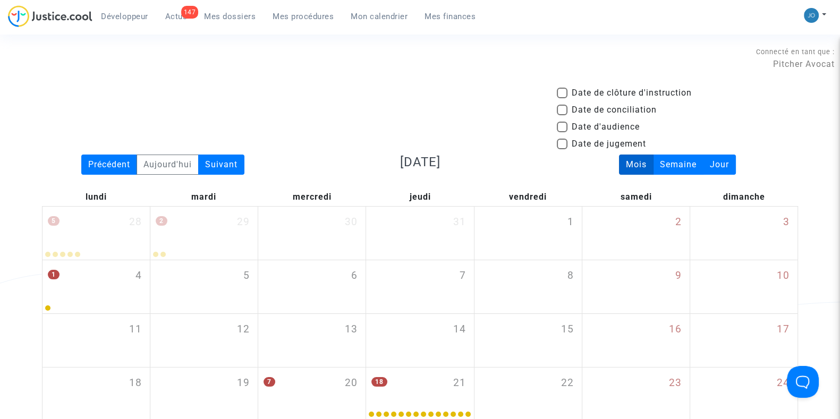
click at [387, 22] on link "Mon calendrier" at bounding box center [379, 16] width 74 height 16
click at [376, 20] on span "Mon calendrier" at bounding box center [379, 17] width 57 height 10
click at [218, 164] on div "Suivant" at bounding box center [221, 165] width 46 height 20
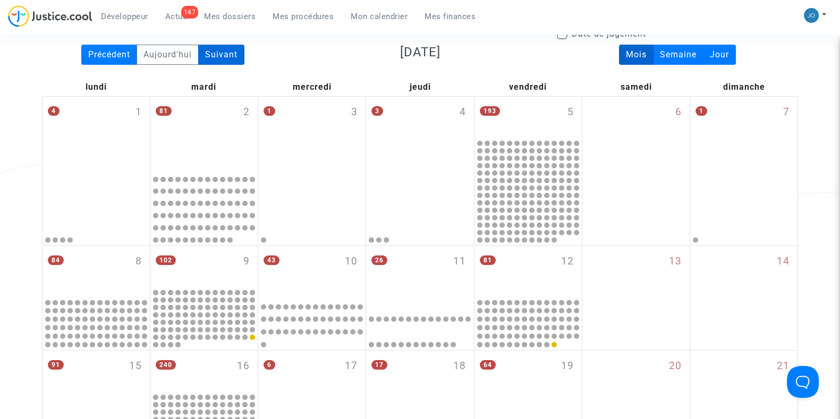
scroll to position [94, 0]
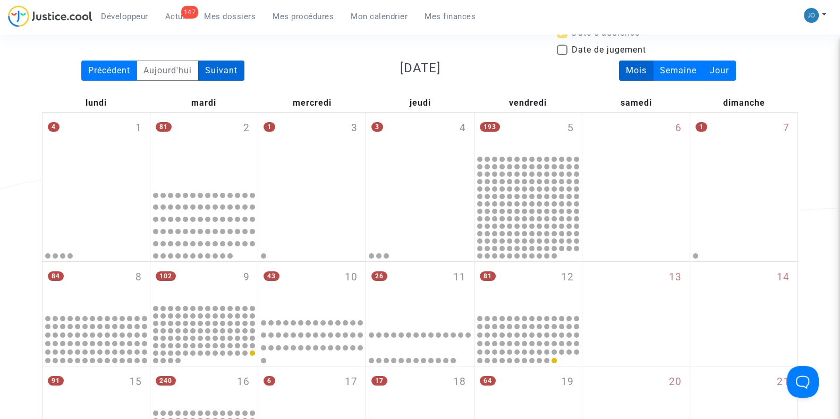
click at [223, 160] on div "81 2" at bounding box center [203, 149] width 107 height 73
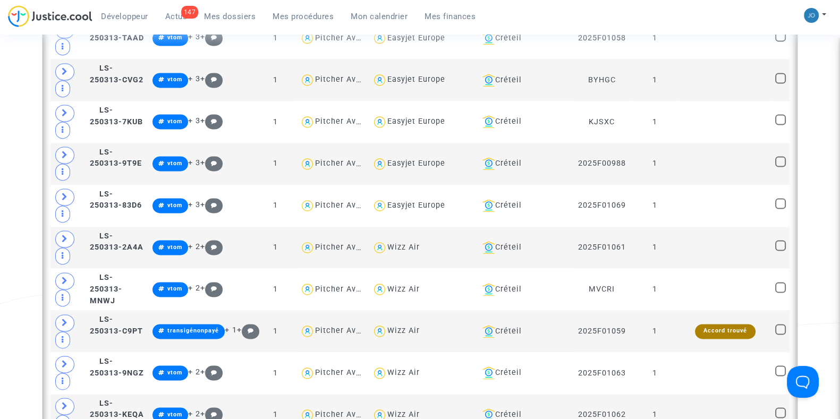
scroll to position [1847, 0]
